Goal: Information Seeking & Learning: Learn about a topic

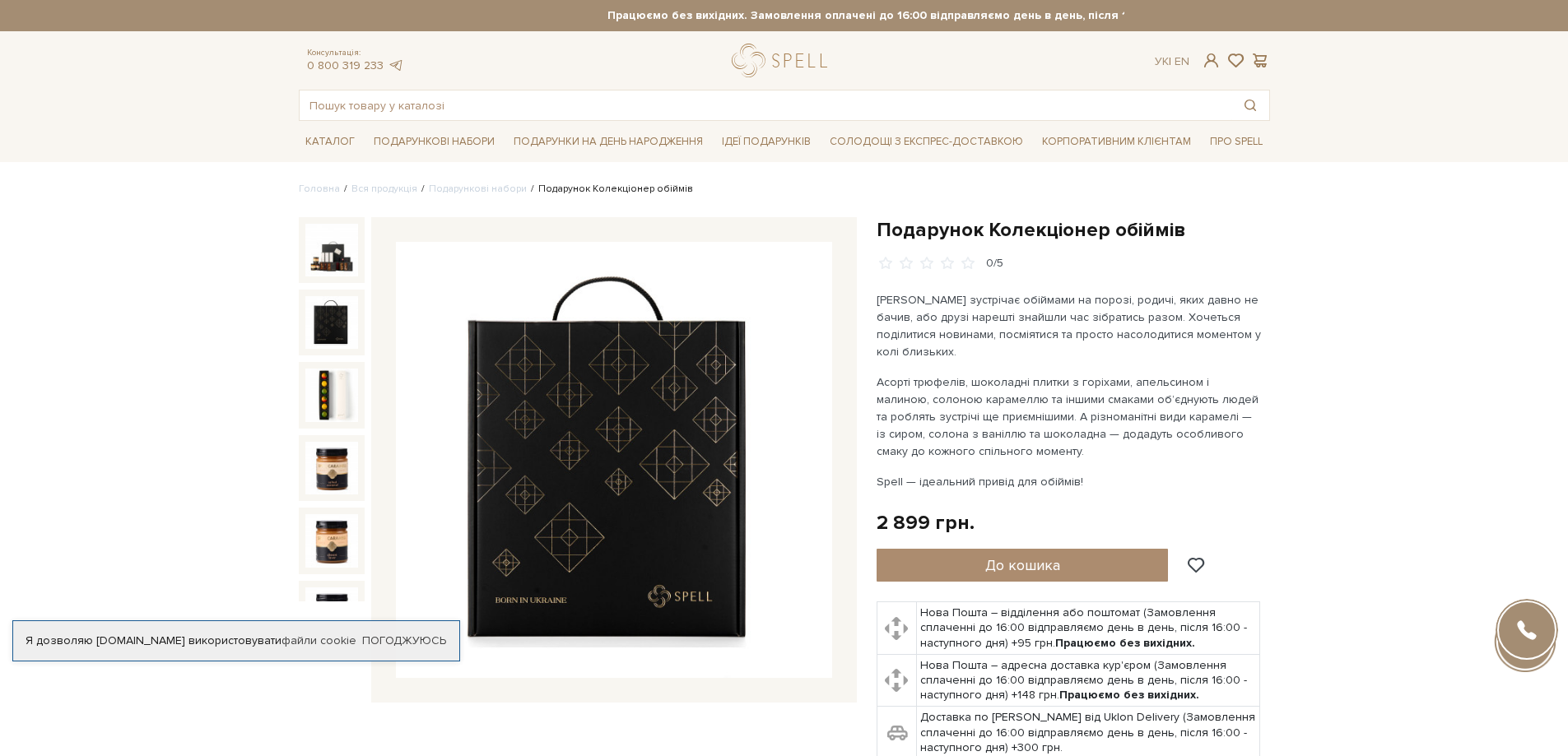
click at [342, 313] on img at bounding box center [331, 322] width 52 height 52
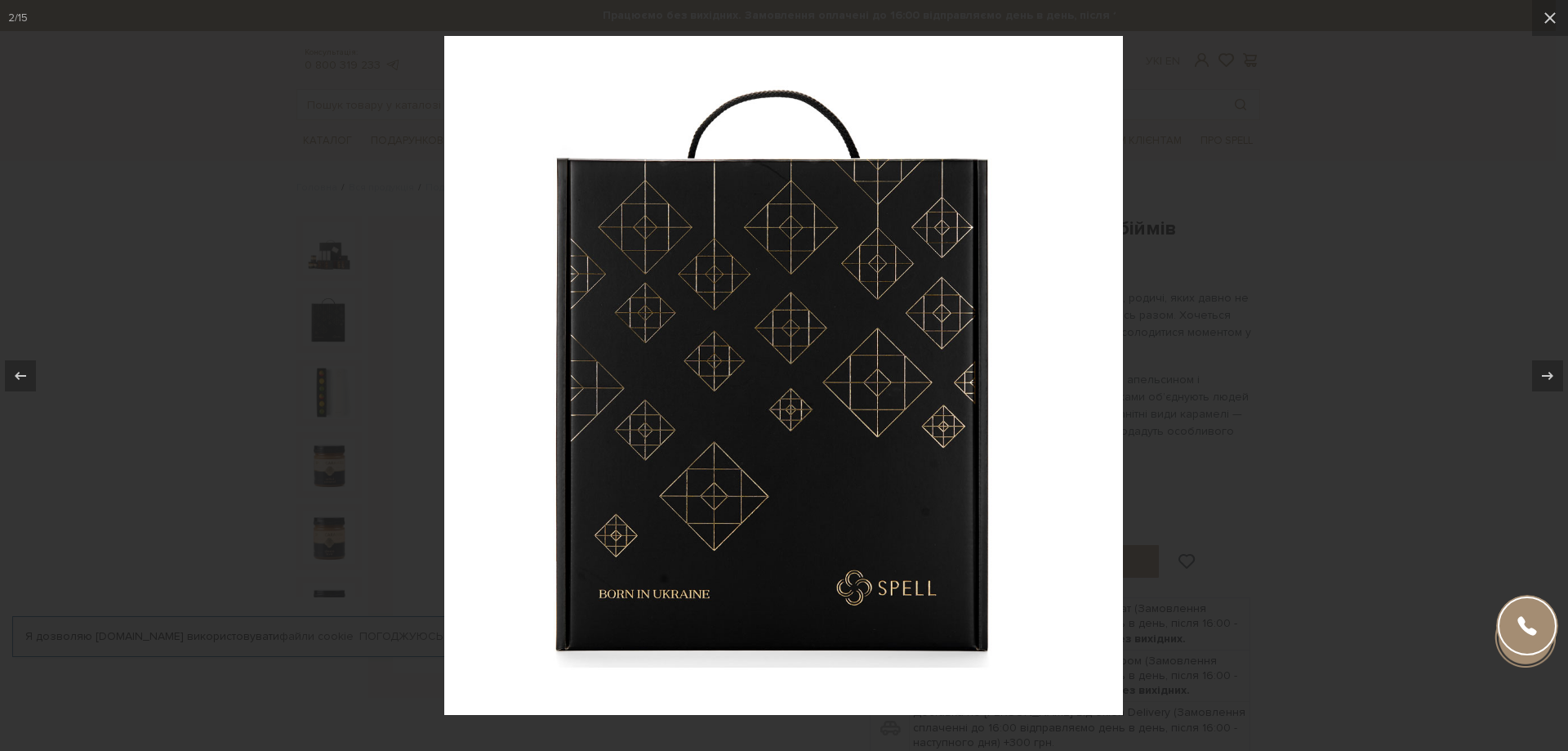
click at [324, 379] on div at bounding box center [784, 375] width 1568 height 751
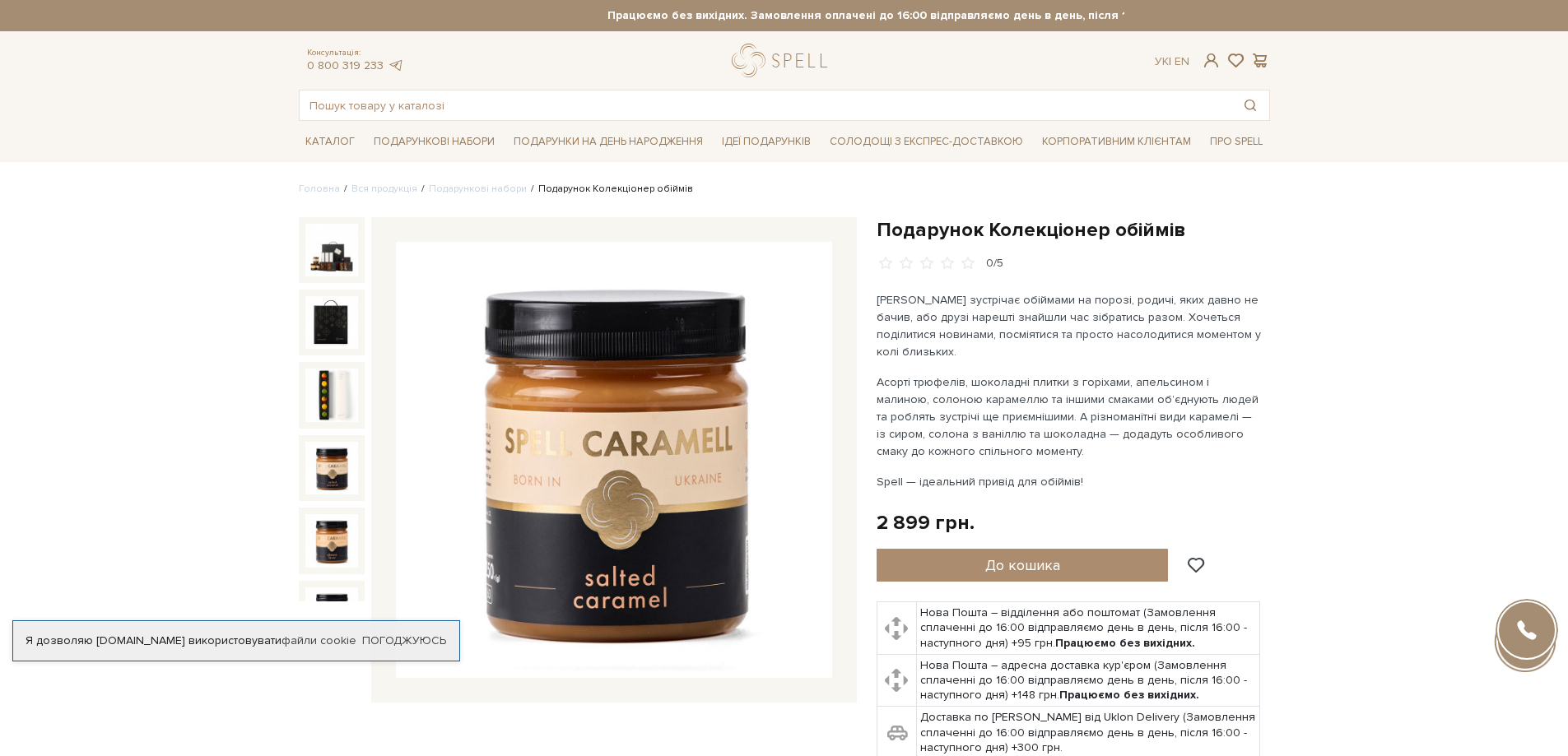
click at [330, 453] on img at bounding box center [331, 467] width 52 height 52
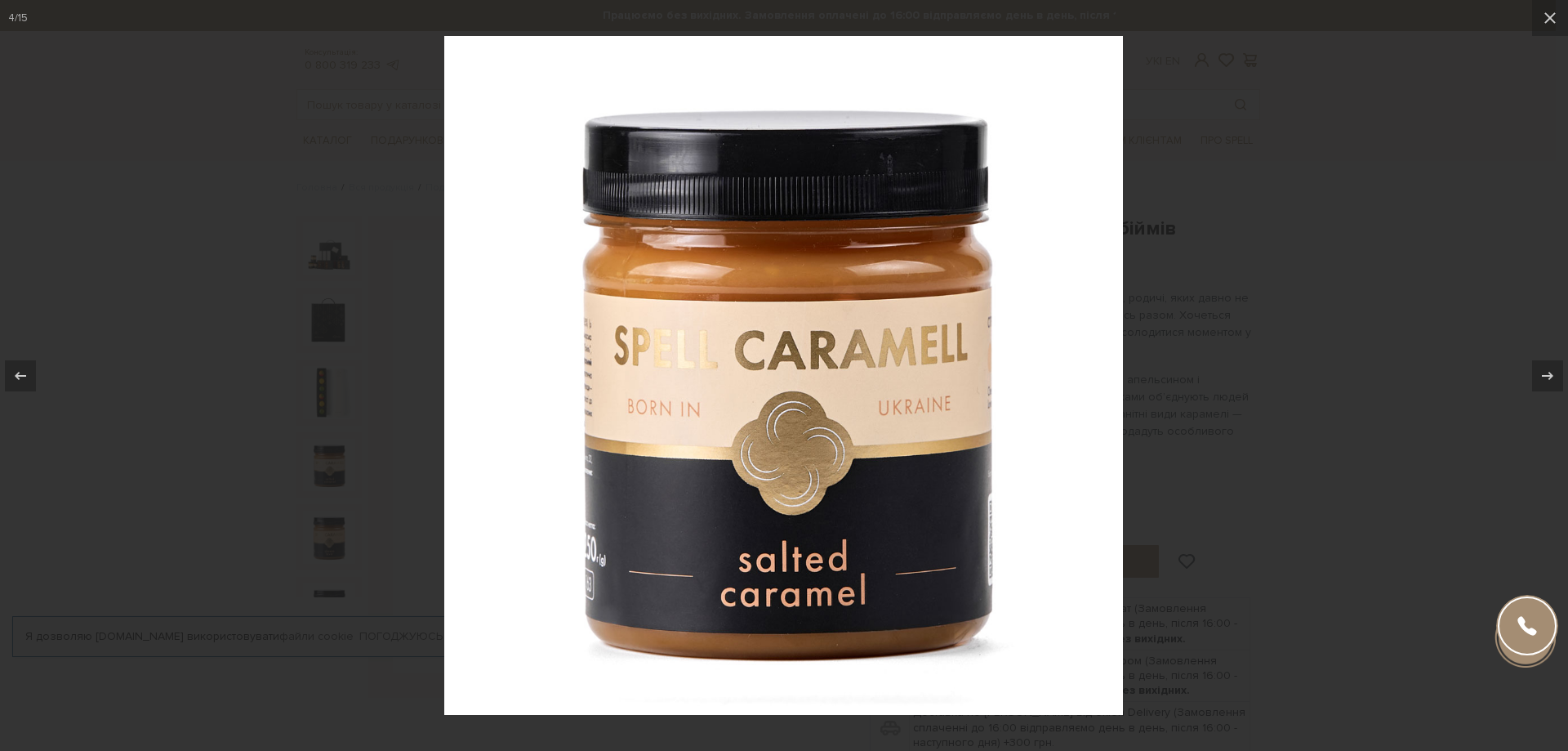
click at [330, 506] on div at bounding box center [784, 375] width 1568 height 751
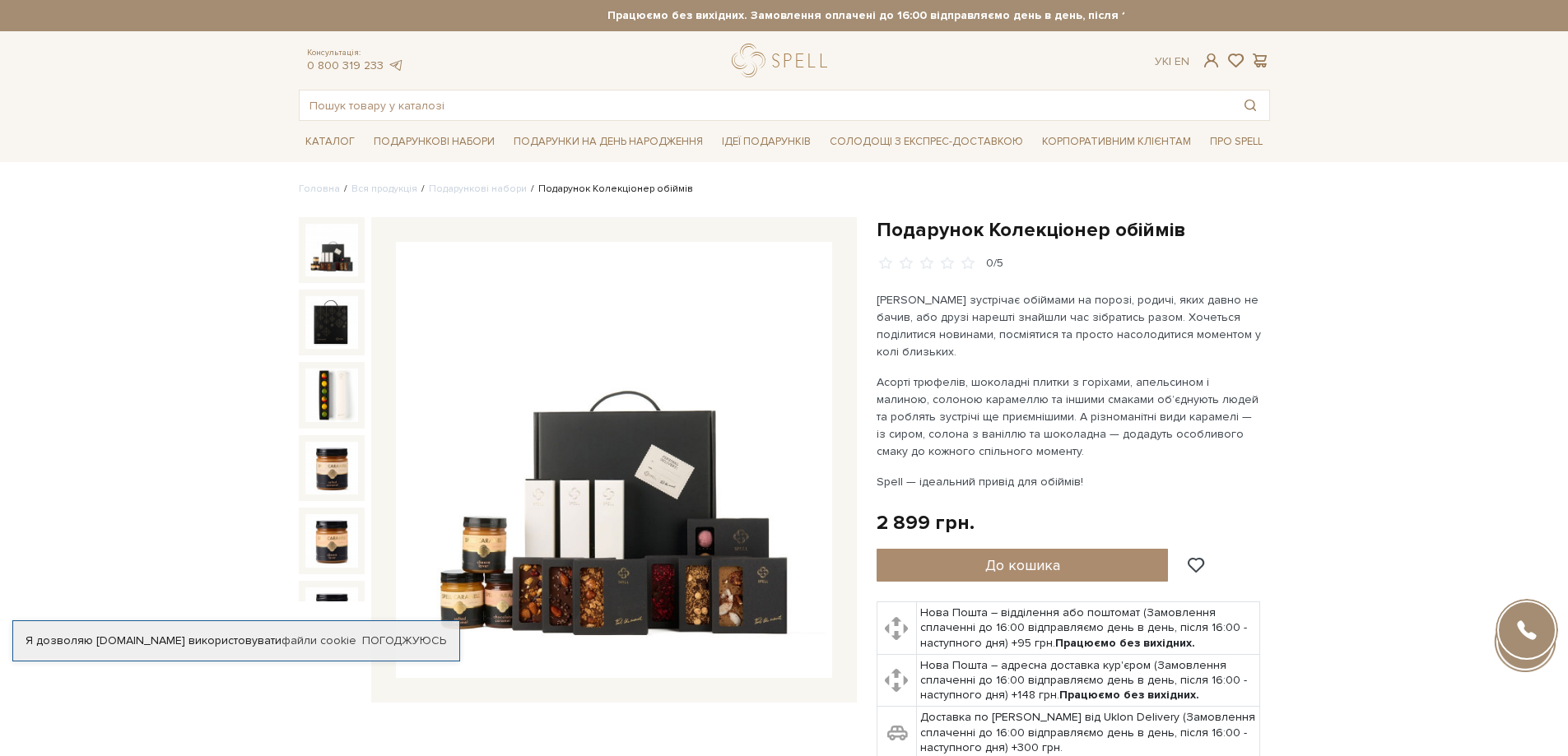
click at [326, 252] on img at bounding box center [331, 250] width 52 height 52
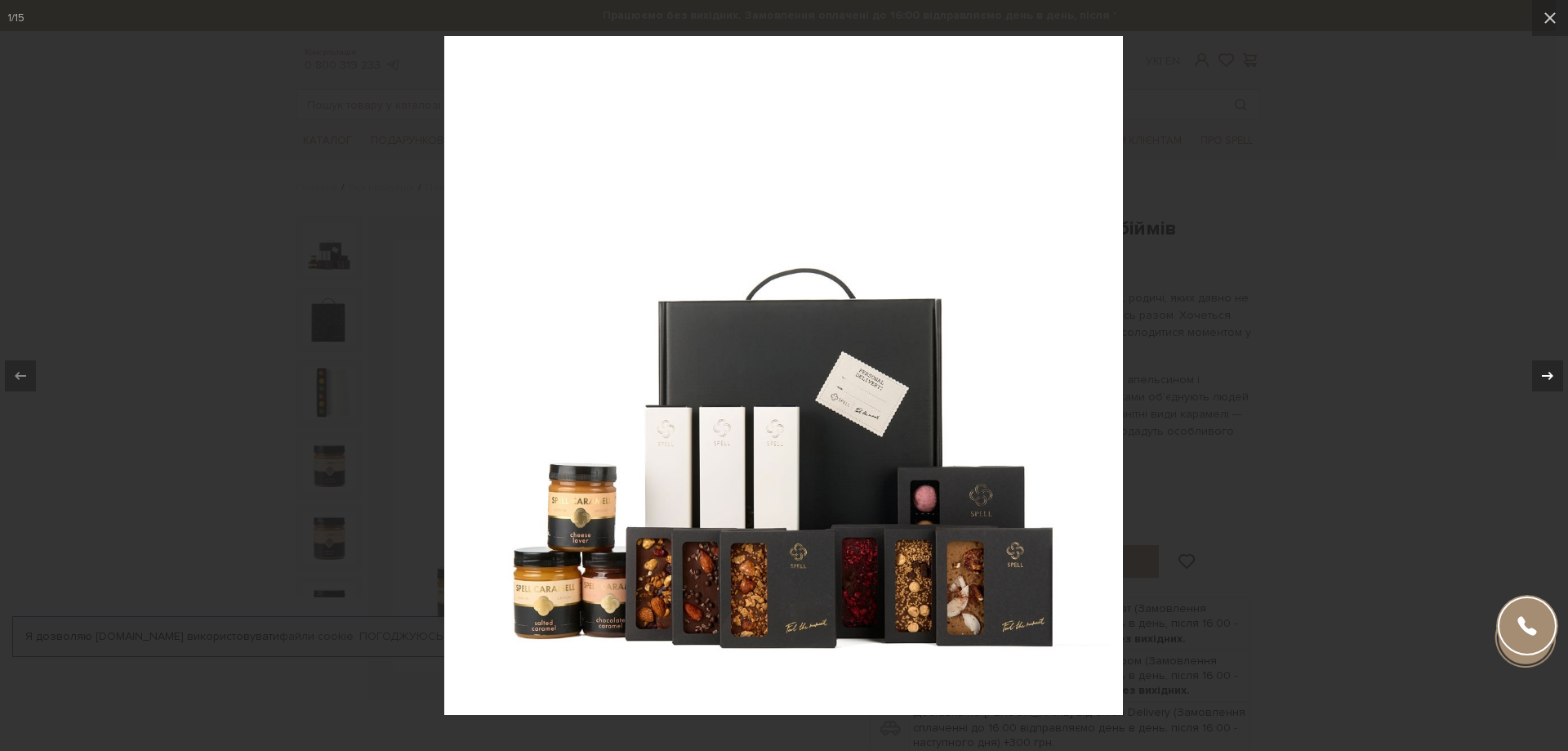
click at [1549, 372] on icon at bounding box center [1548, 376] width 20 height 20
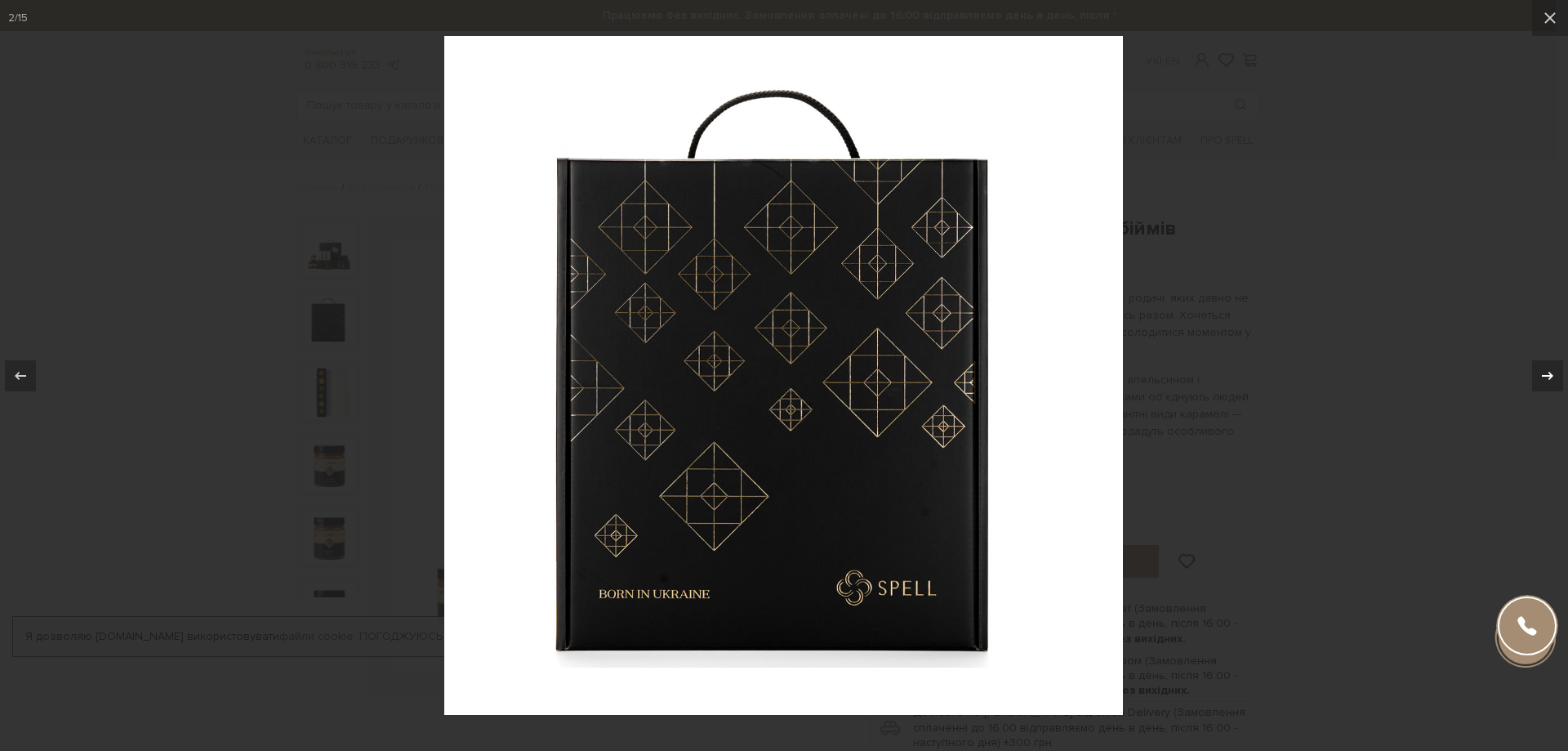
click at [1549, 372] on icon at bounding box center [1548, 376] width 20 height 20
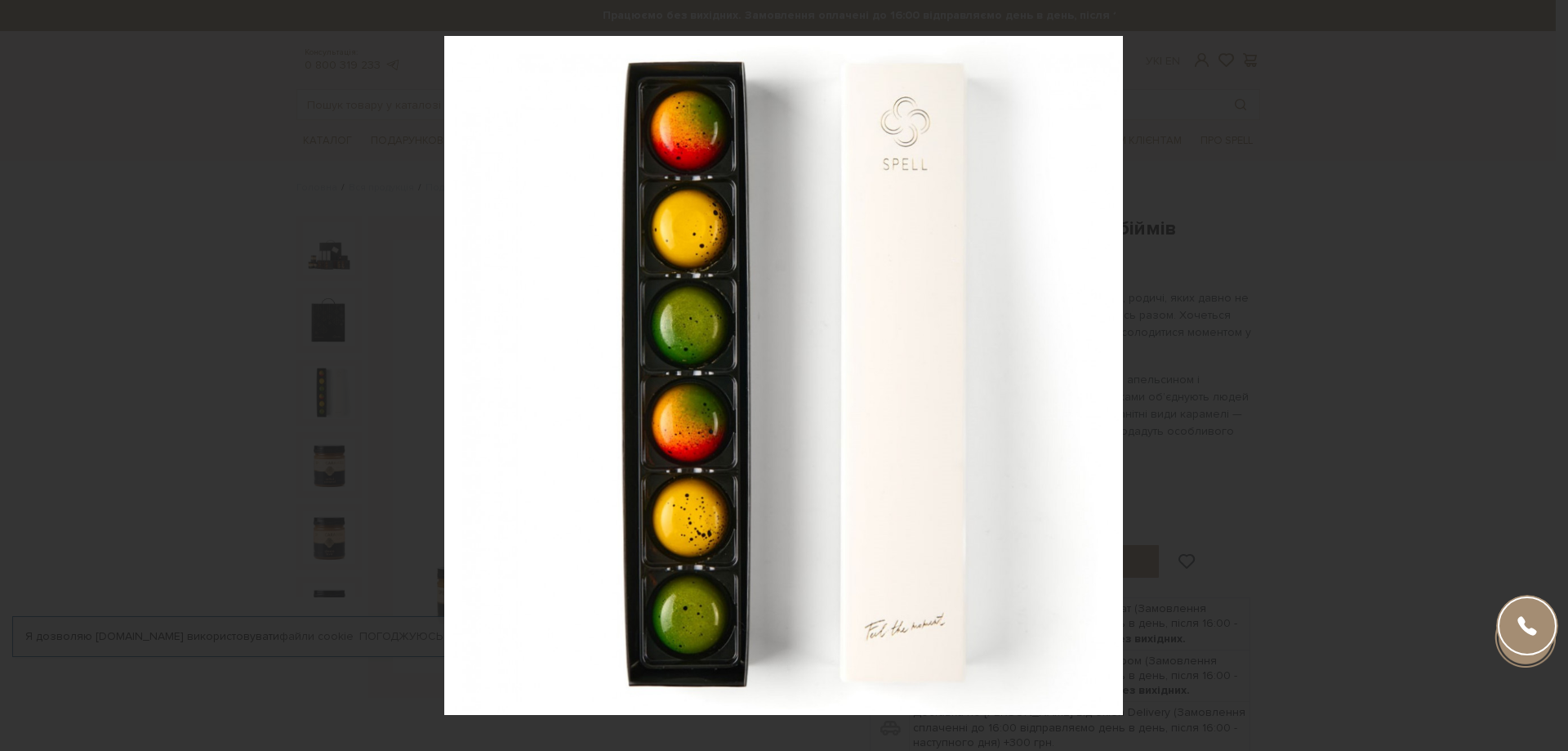
click at [1549, 372] on div "3 / 15" at bounding box center [784, 375] width 1568 height 751
click at [1551, 376] on icon at bounding box center [1548, 375] width 12 height 8
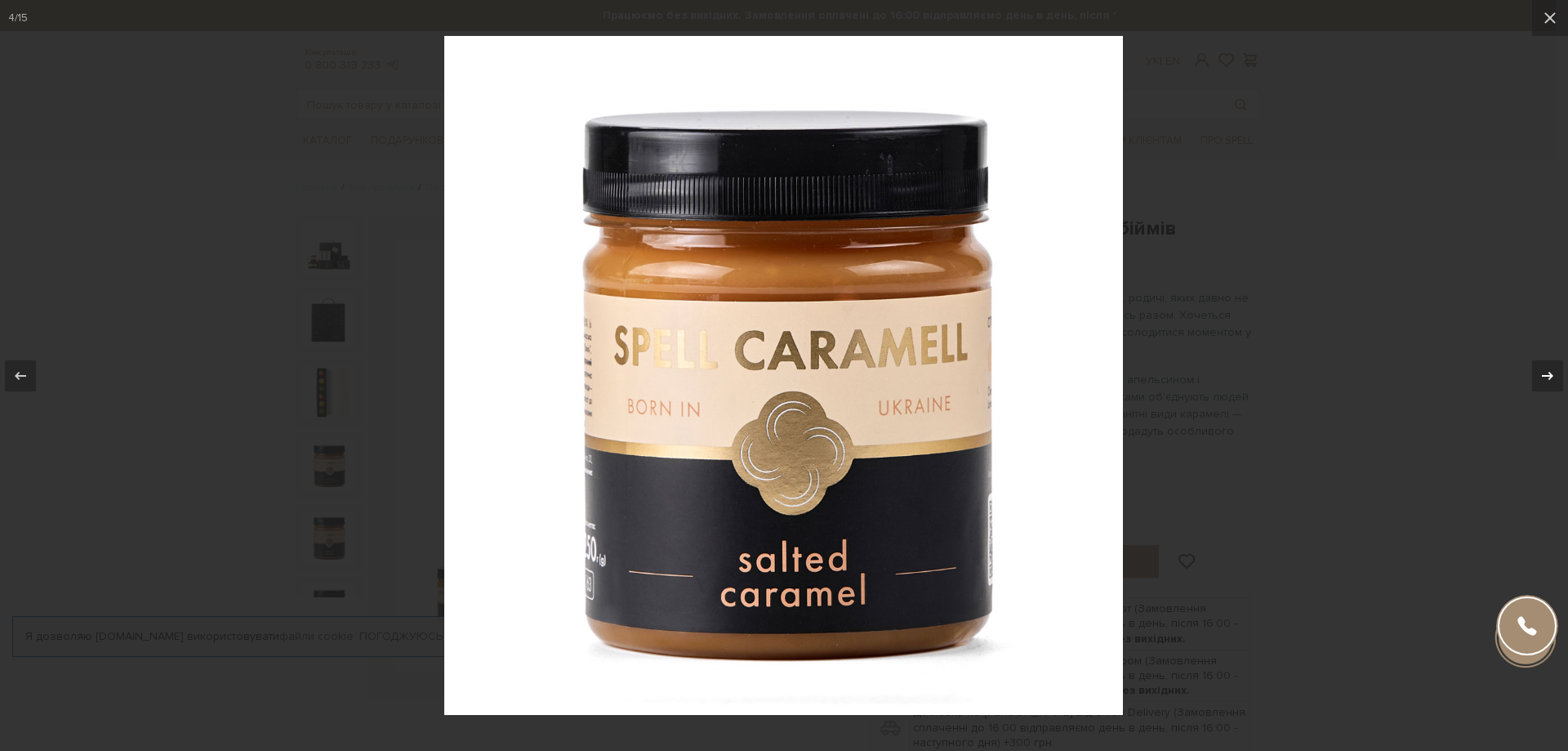
click at [1551, 376] on div "4 / 15" at bounding box center [784, 375] width 1568 height 751
click at [1549, 377] on icon at bounding box center [1548, 376] width 20 height 20
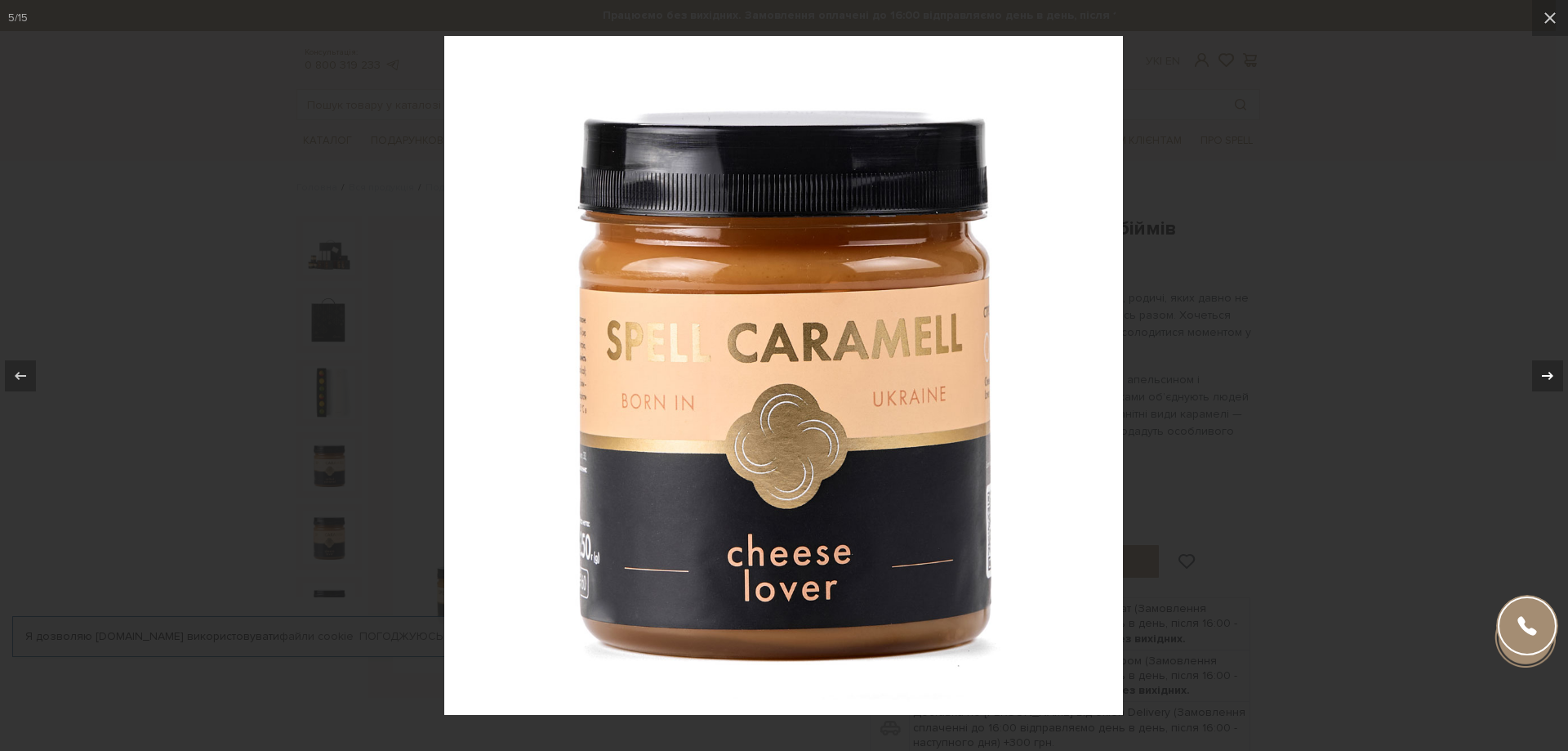
click at [1547, 377] on div "5 / 15" at bounding box center [784, 375] width 1568 height 751
click at [1545, 375] on icon at bounding box center [1548, 375] width 12 height 8
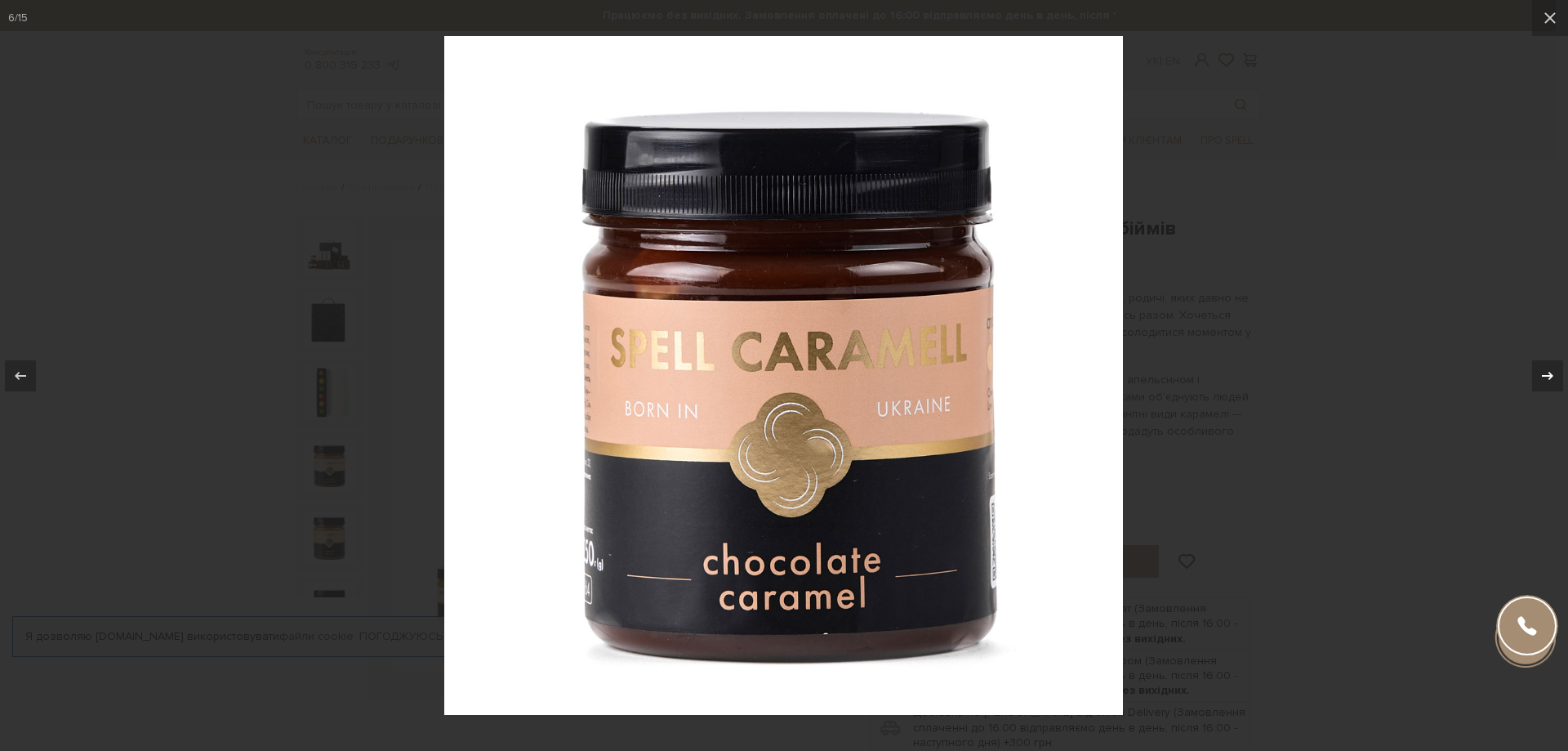
click at [1545, 375] on div "6 / 15" at bounding box center [784, 375] width 1568 height 751
click at [1548, 374] on icon at bounding box center [1548, 376] width 20 height 20
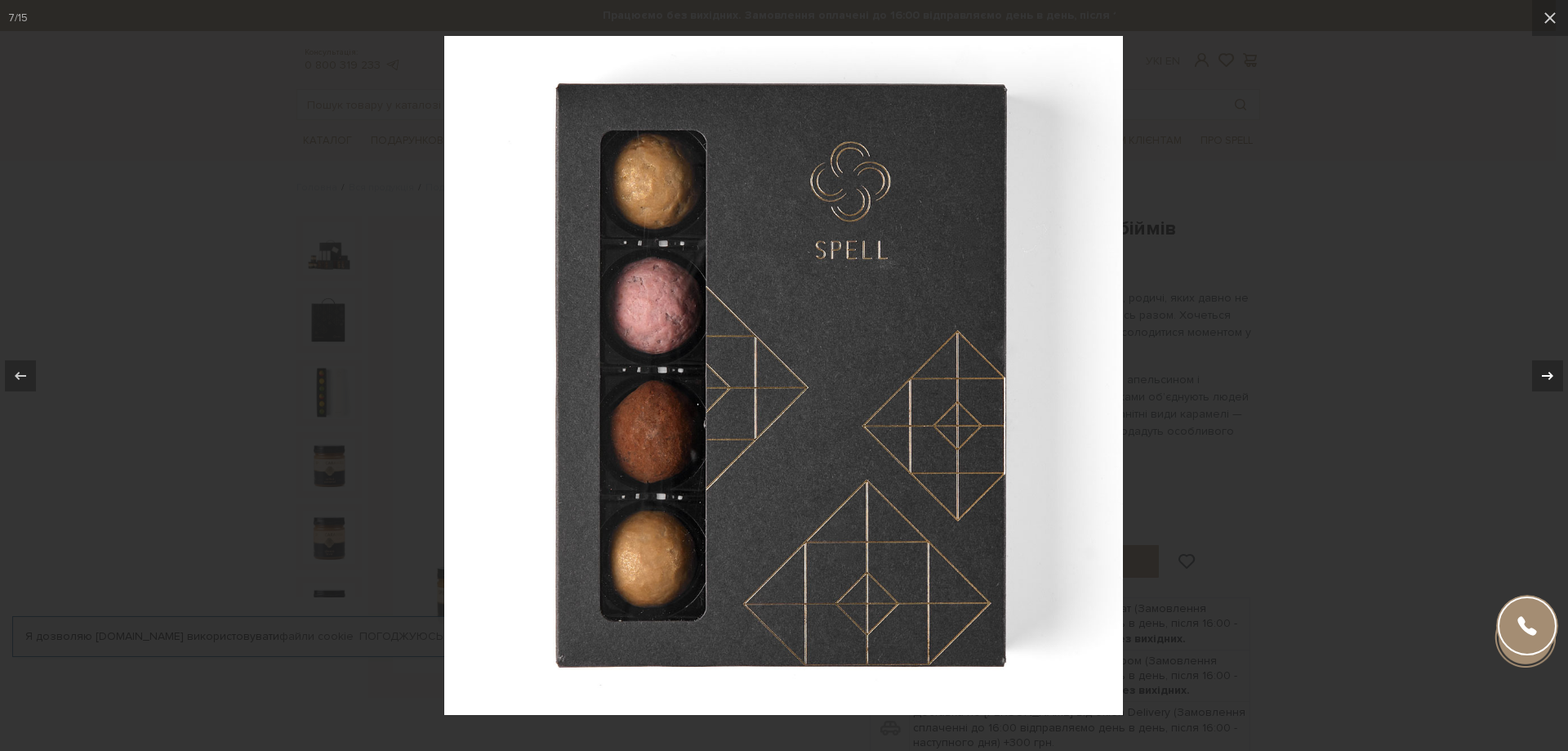
click at [1547, 374] on icon at bounding box center [1548, 376] width 20 height 20
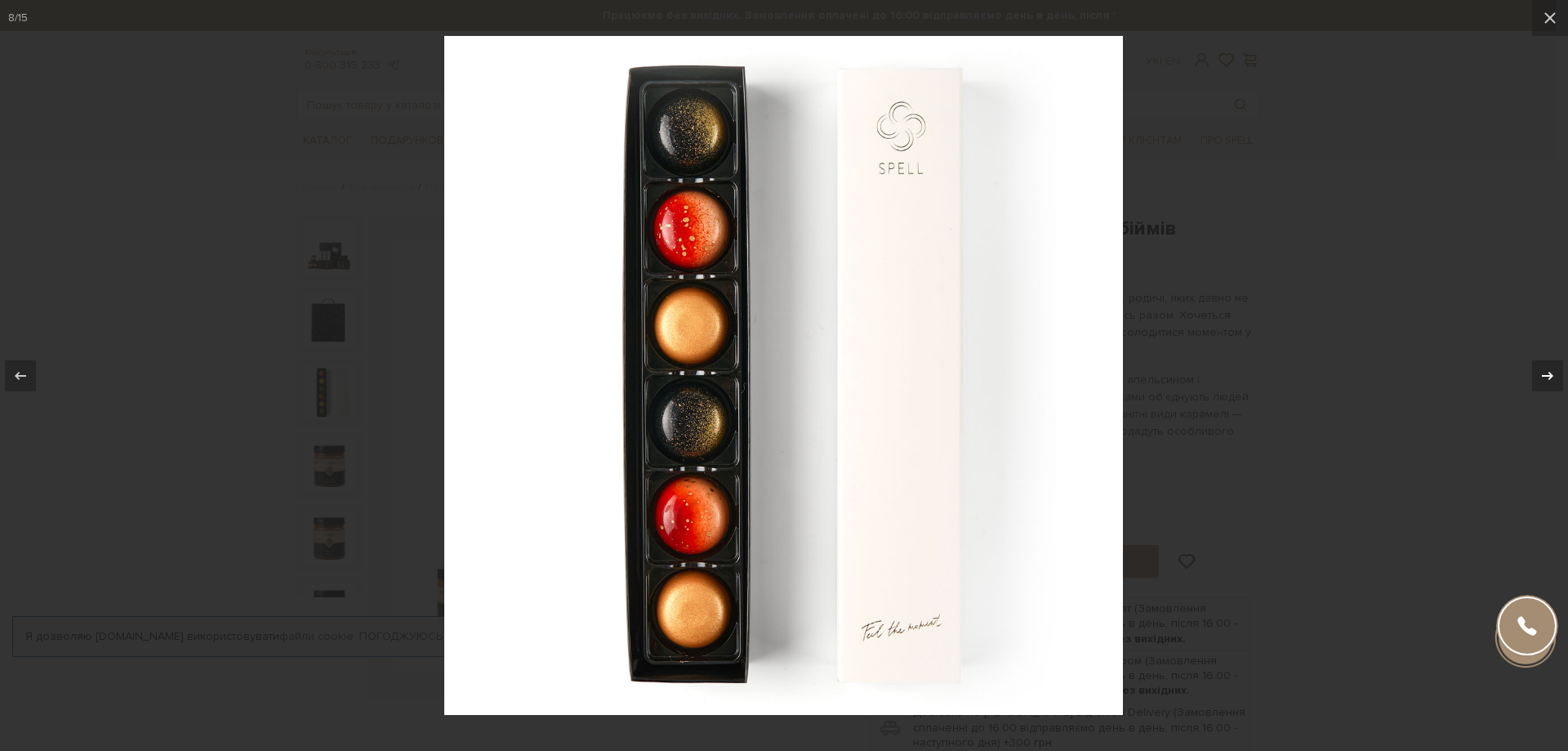
click at [1547, 374] on icon at bounding box center [1548, 376] width 20 height 20
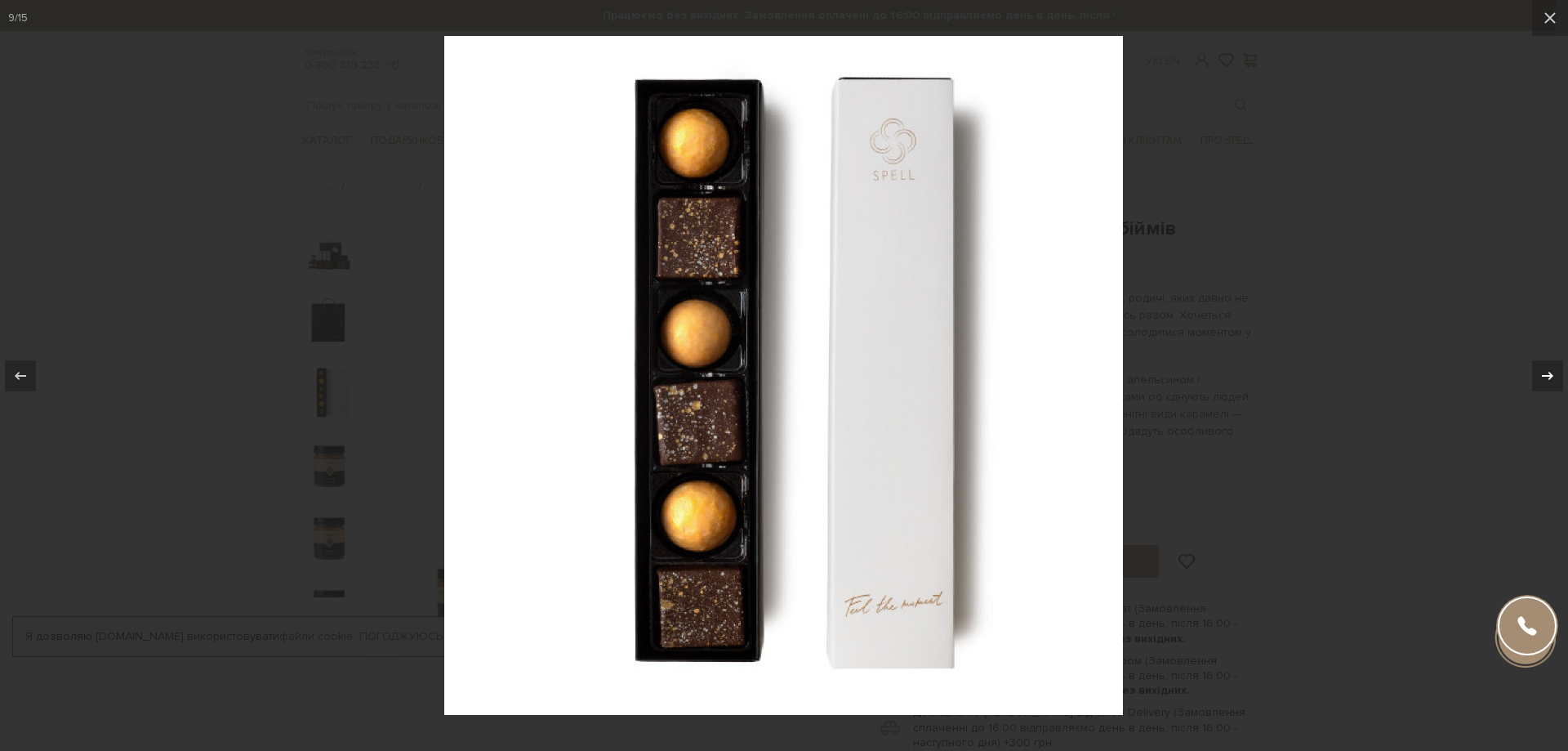
click at [1543, 375] on icon at bounding box center [1548, 375] width 12 height 8
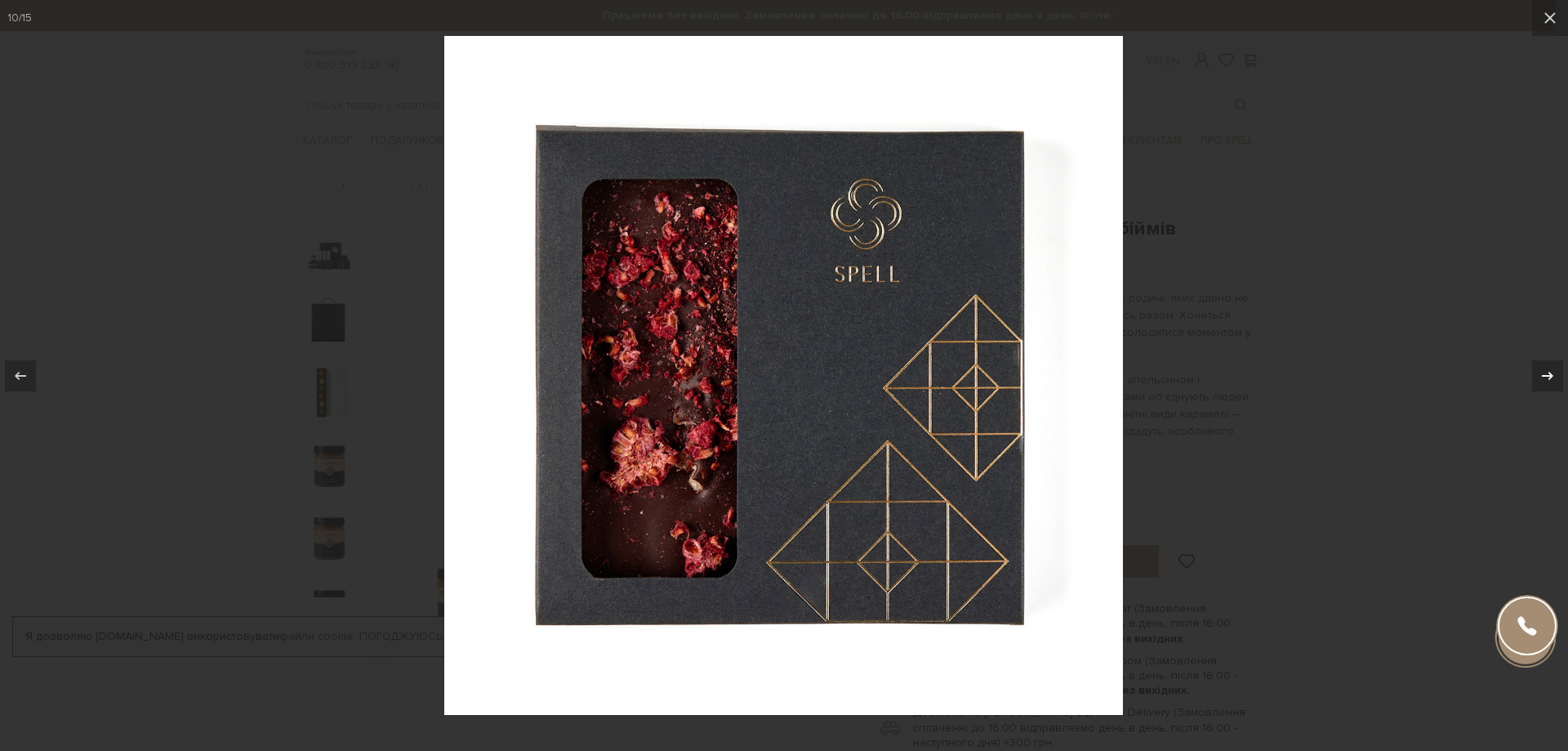
click at [1543, 375] on icon at bounding box center [1548, 375] width 12 height 8
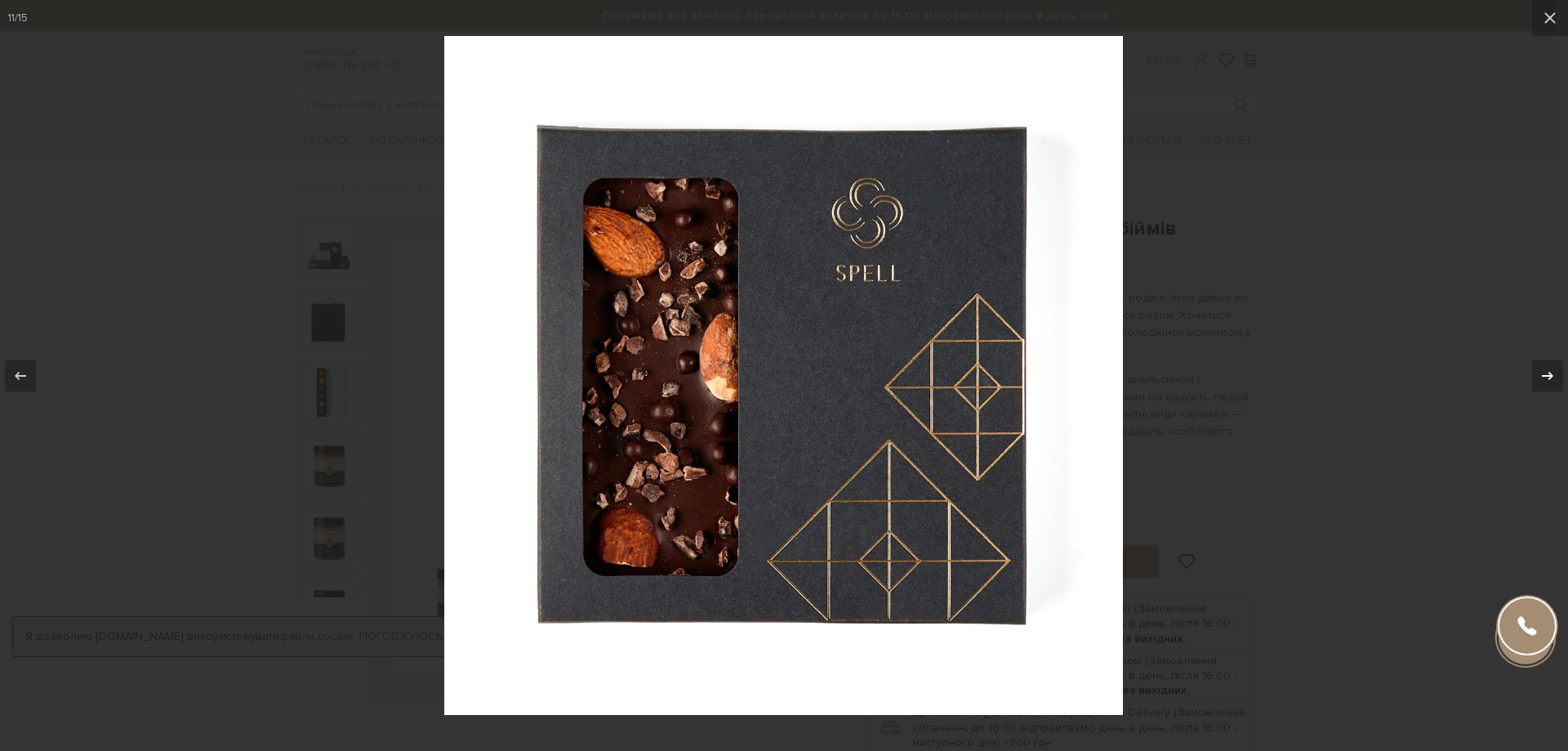
click at [1543, 375] on icon at bounding box center [1548, 375] width 12 height 8
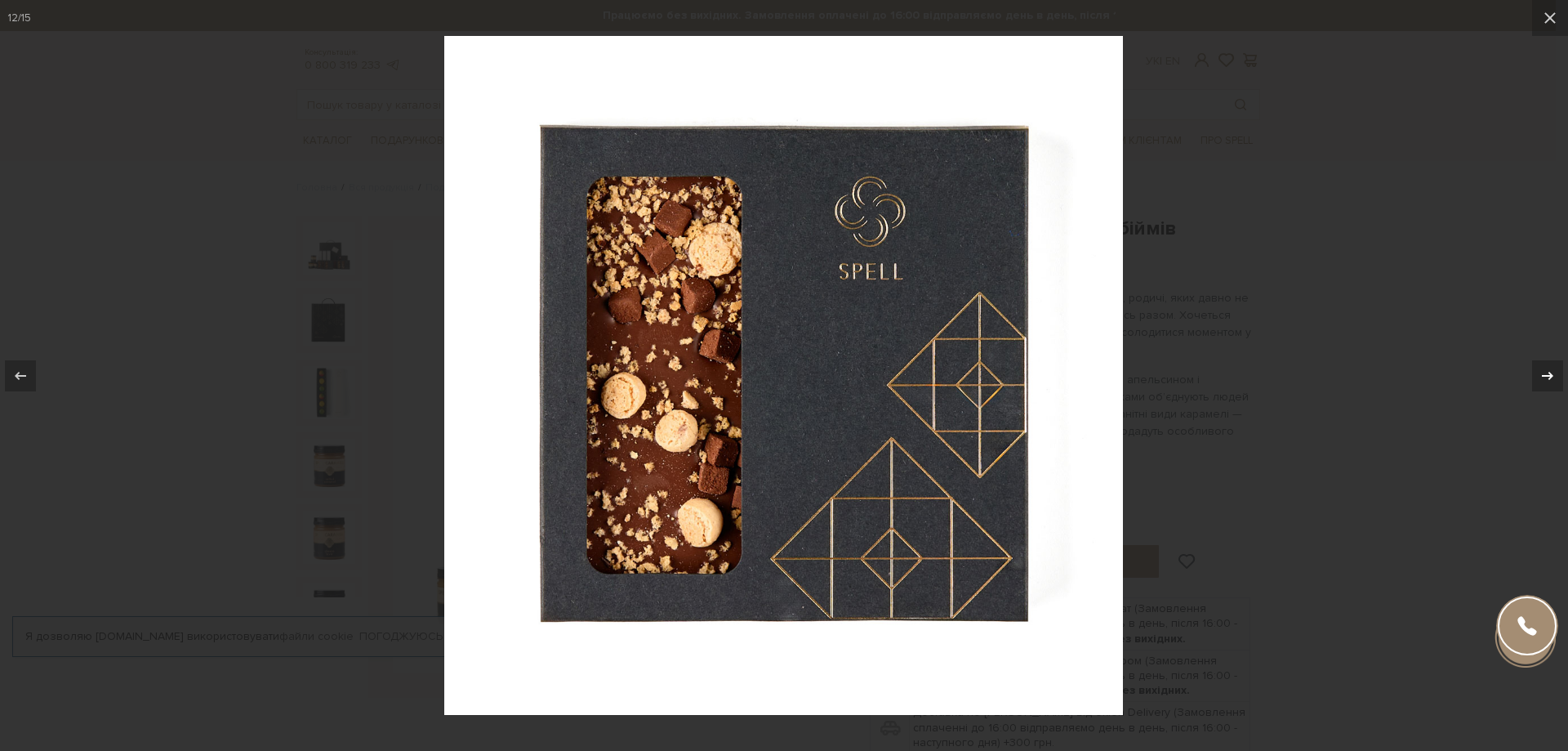
click at [1543, 375] on icon at bounding box center [1548, 375] width 12 height 8
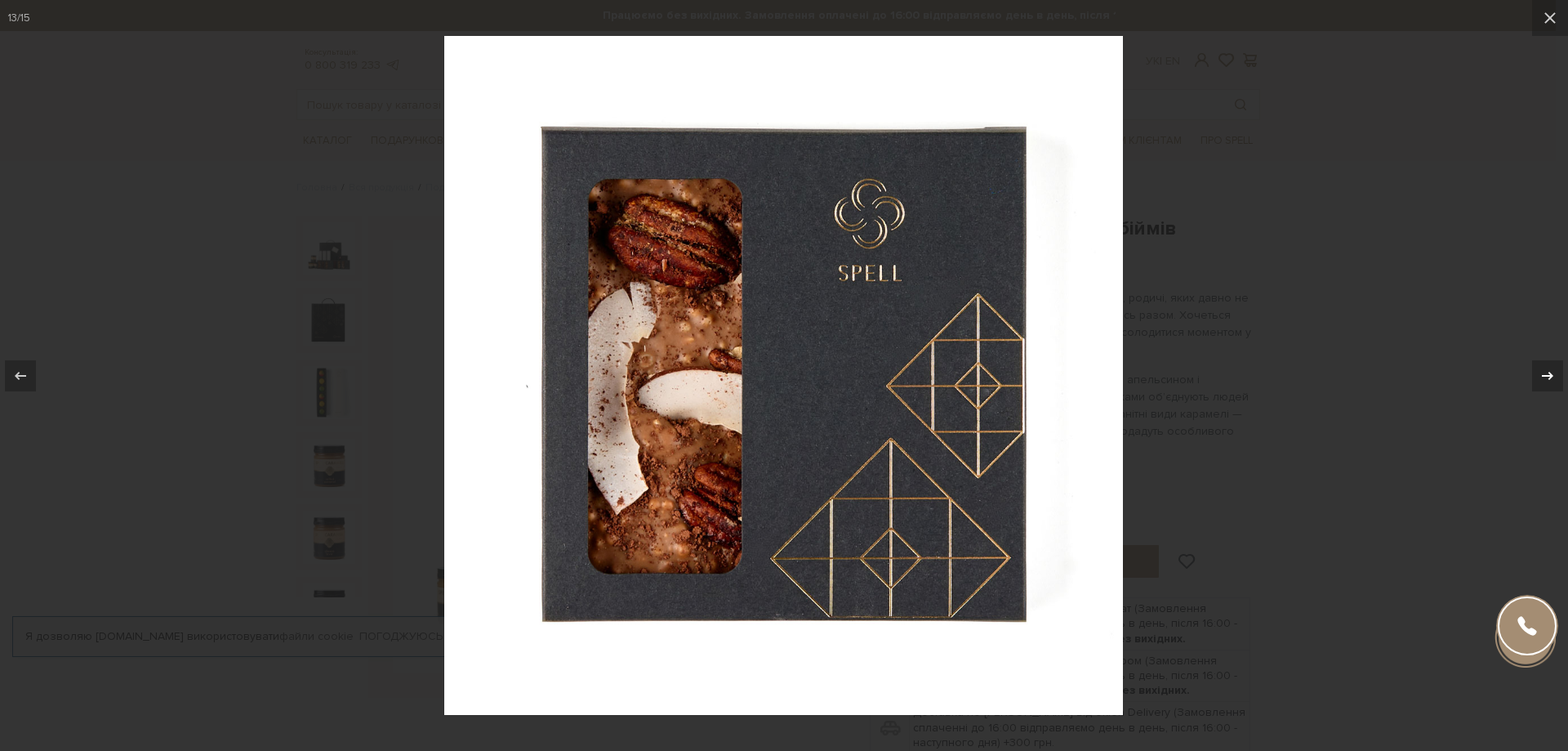
click at [1543, 375] on icon at bounding box center [1548, 375] width 12 height 8
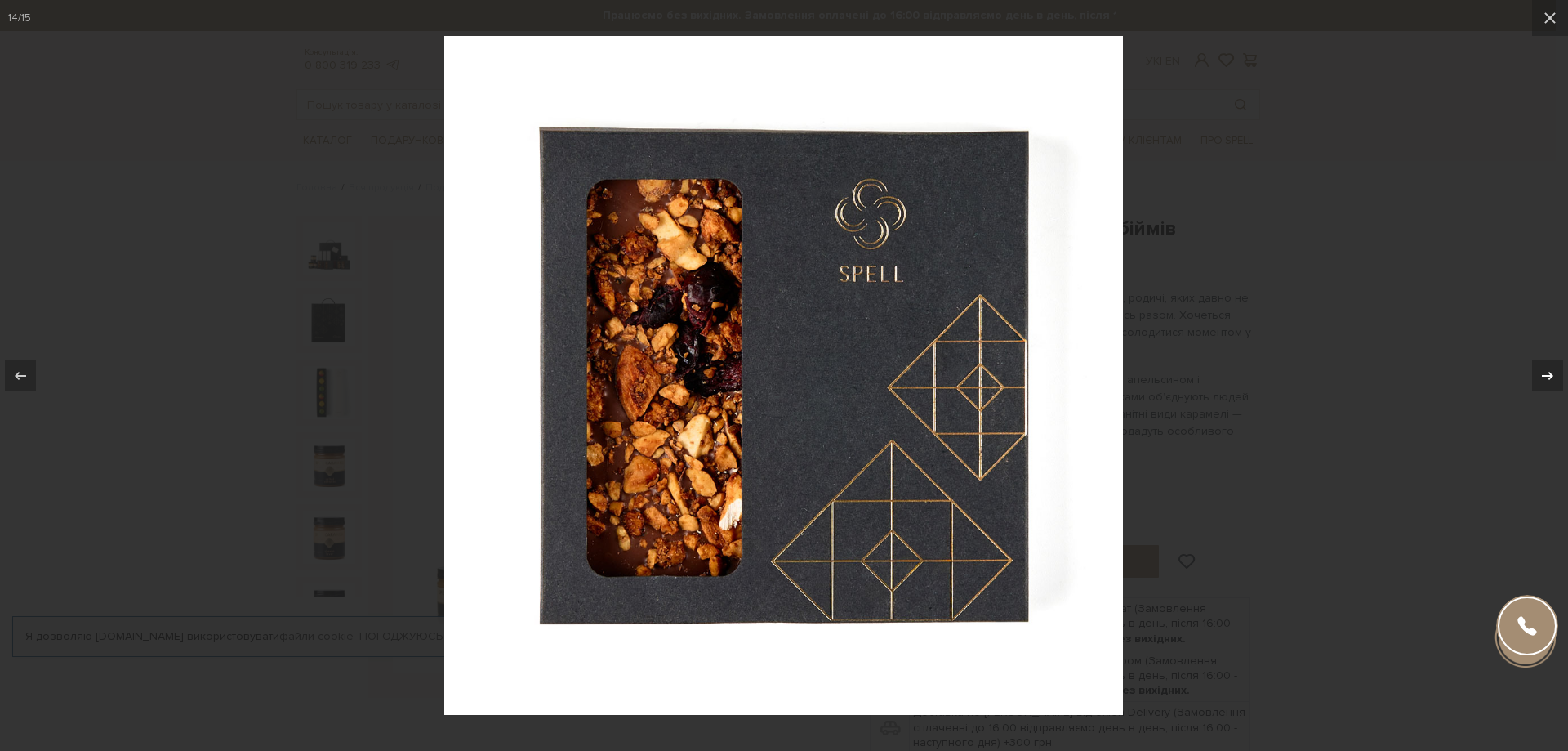
click at [1543, 375] on div "14 / 15" at bounding box center [784, 375] width 1568 height 751
click at [1555, 368] on icon at bounding box center [1548, 376] width 20 height 20
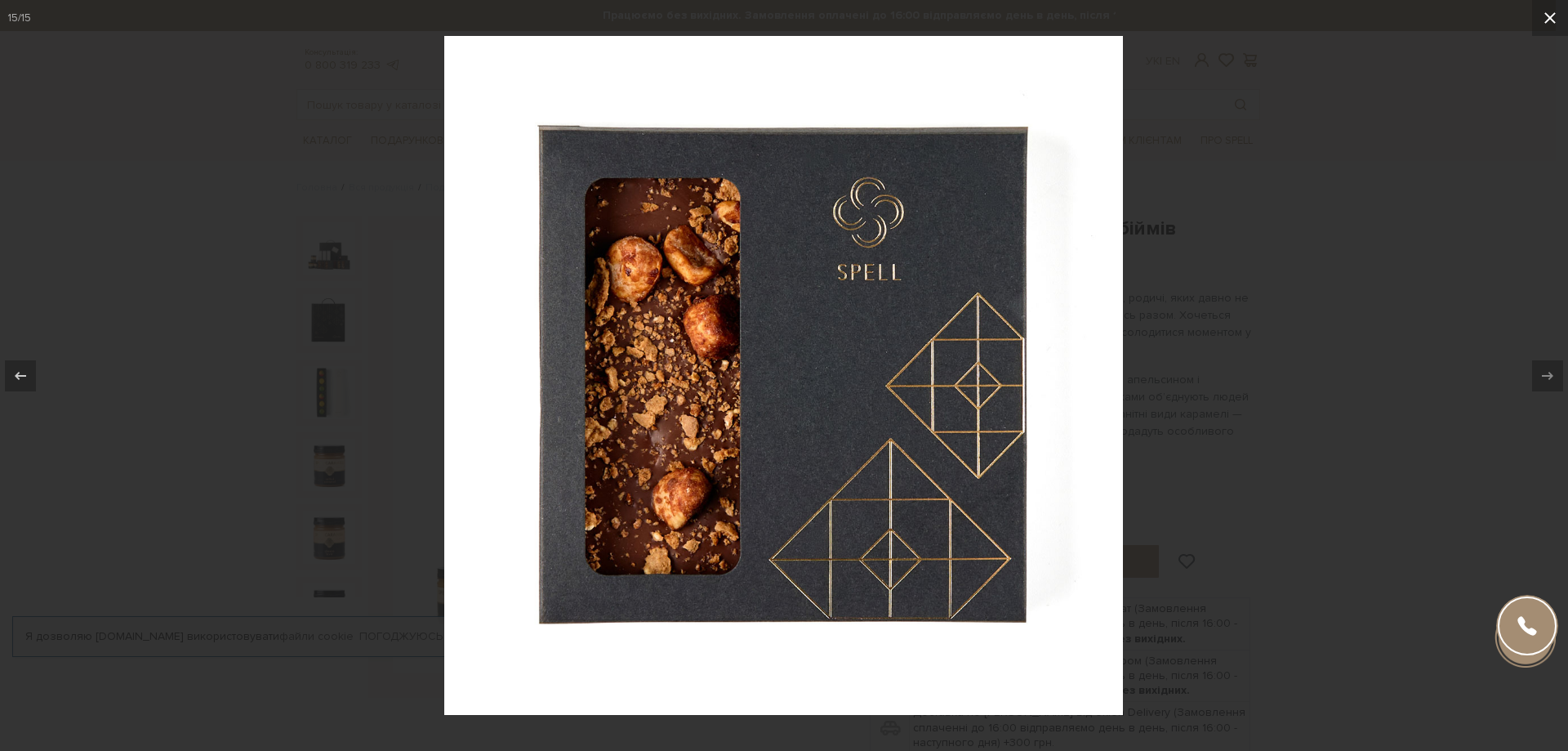
click at [1553, 18] on icon at bounding box center [1551, 18] width 20 height 20
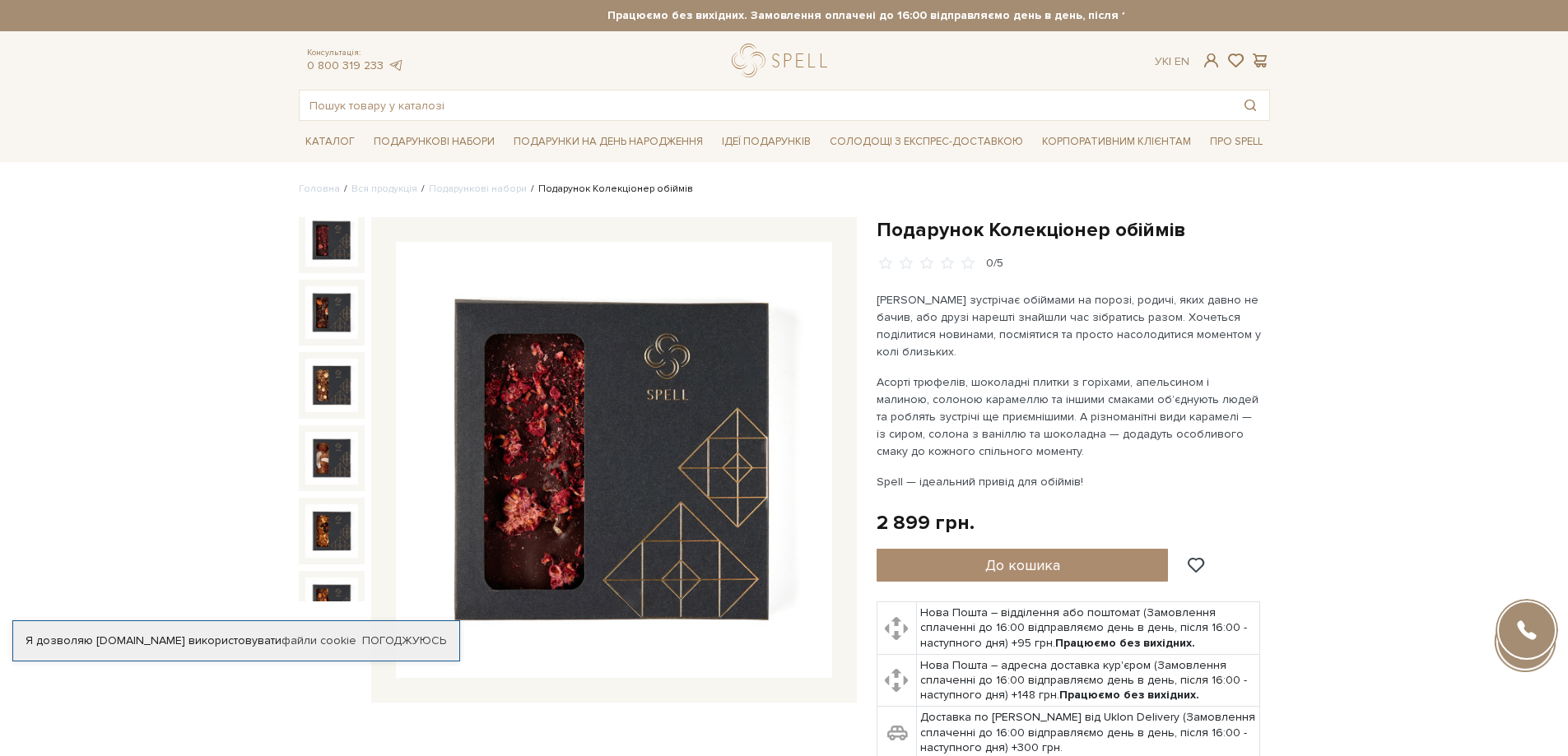
click at [327, 220] on img at bounding box center [331, 240] width 52 height 52
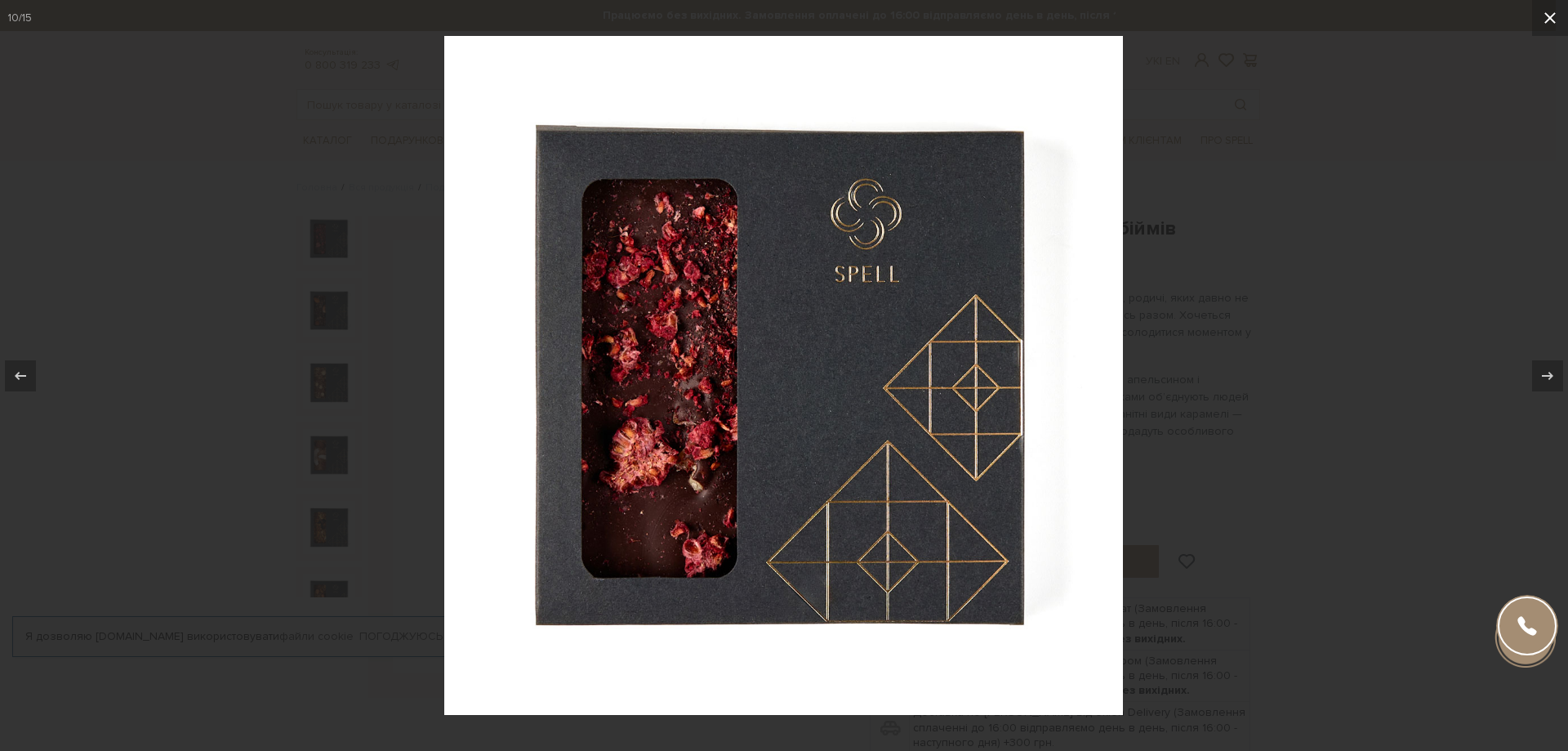
click at [1548, 9] on icon at bounding box center [1551, 18] width 20 height 20
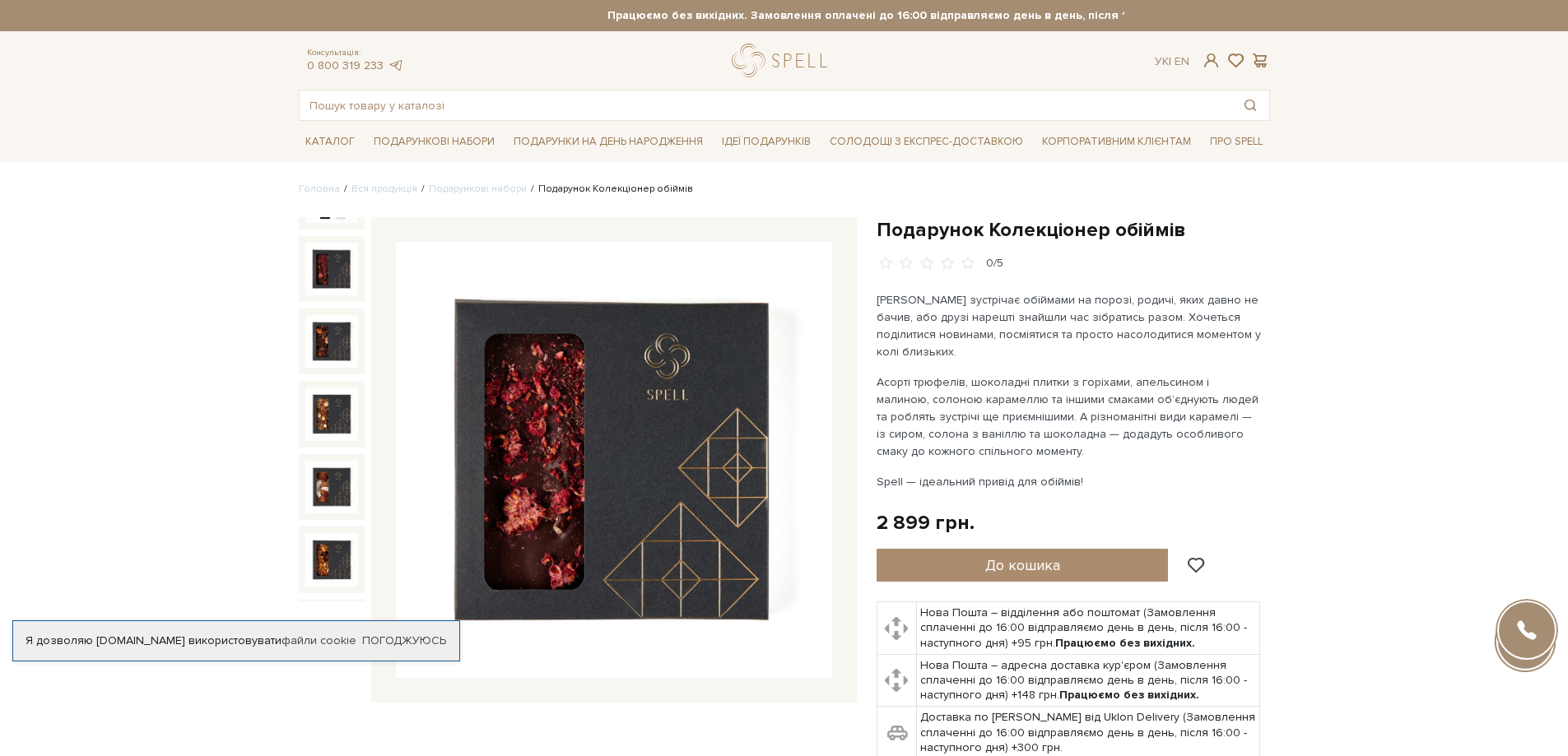
click at [944, 230] on h1 "Подарунок Колекціонер обіймів" at bounding box center [1073, 230] width 393 height 26
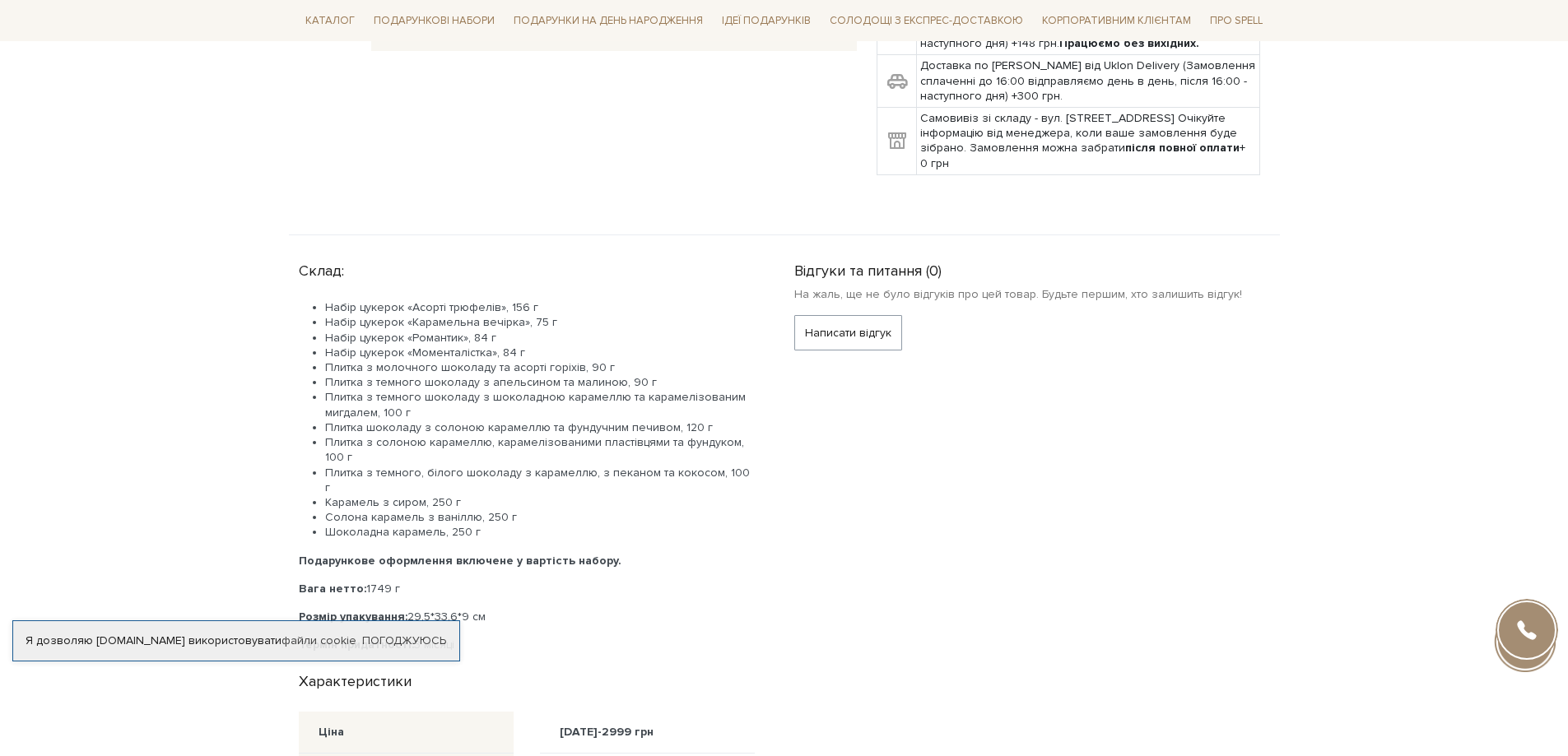
scroll to position [658, 0]
